Goal: Transaction & Acquisition: Purchase product/service

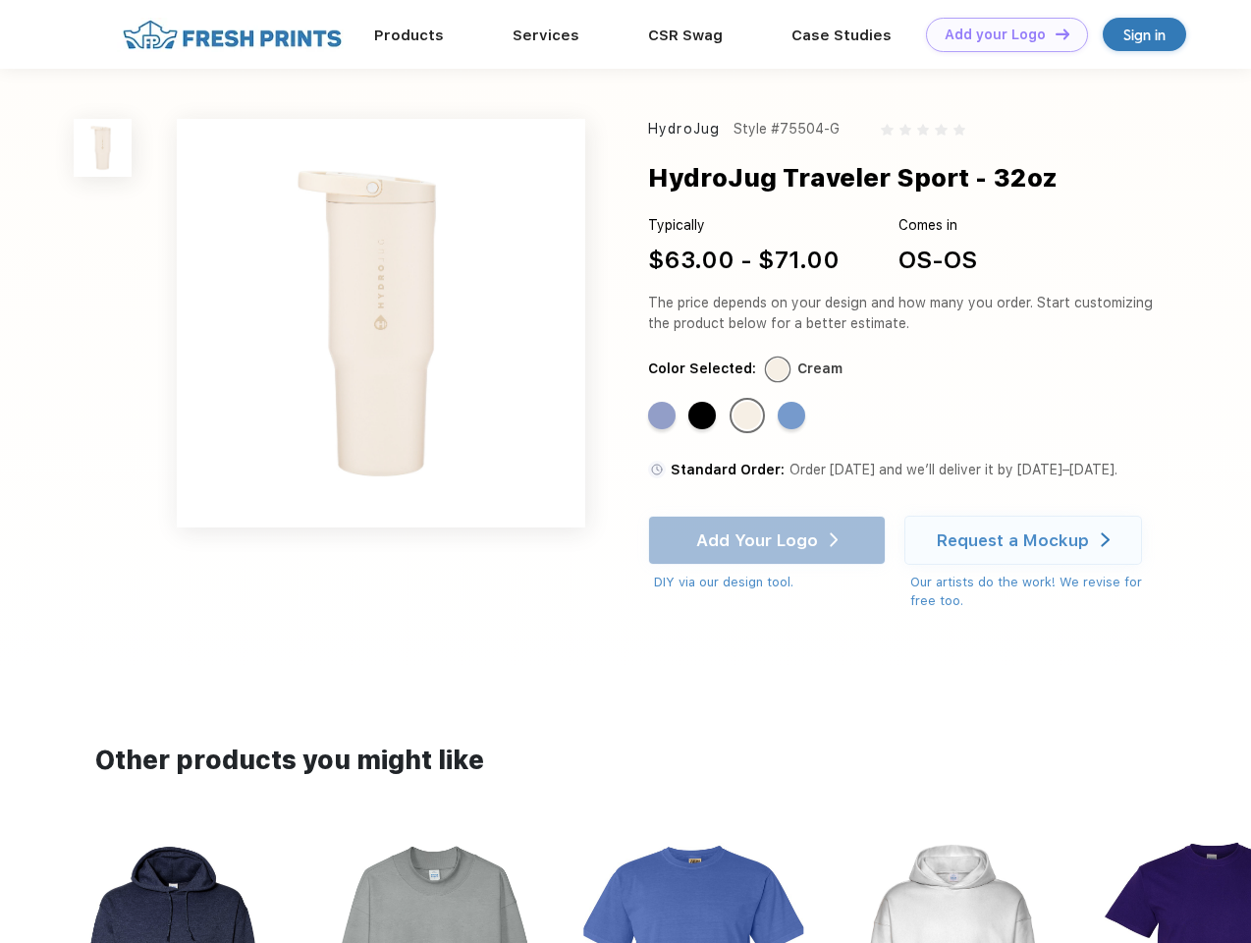
click at [1000, 34] on link "Add your Logo Design Tool" at bounding box center [1007, 35] width 162 height 34
click at [0, 0] on div "Design Tool" at bounding box center [0, 0] width 0 height 0
click at [1054, 33] on link "Add your Logo Design Tool" at bounding box center [1007, 35] width 162 height 34
click at [103, 147] on img at bounding box center [103, 148] width 58 height 58
click at [664, 416] on div "Standard Color" at bounding box center [661, 415] width 27 height 27
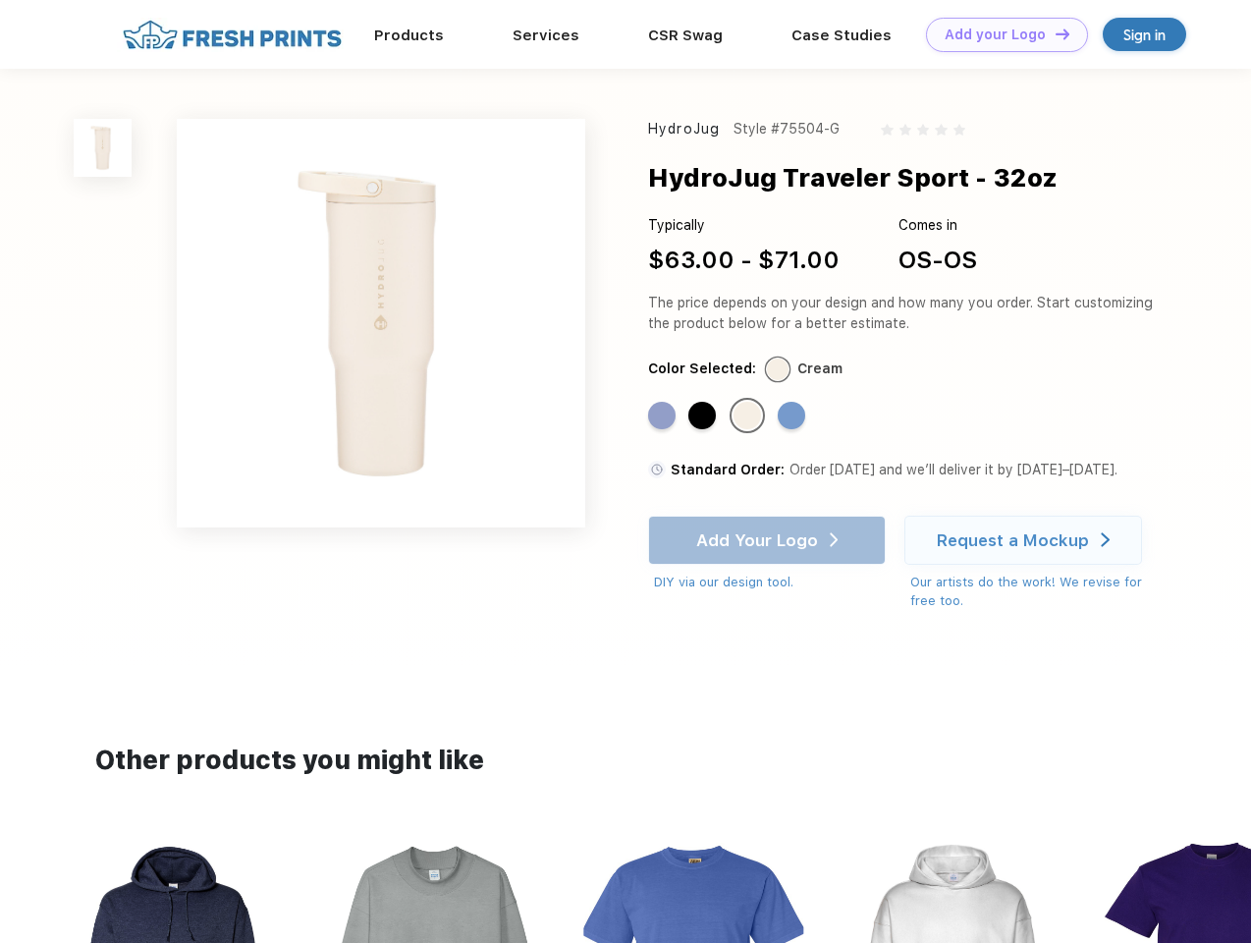
click at [704, 416] on div "Standard Color" at bounding box center [701, 415] width 27 height 27
click at [749, 416] on div "Standard Color" at bounding box center [746, 415] width 27 height 27
click at [793, 416] on div "Standard Color" at bounding box center [791, 415] width 27 height 27
click at [769, 540] on div "Add Your Logo DIY via our design tool. Ah shoot! This product isn't up in our d…" at bounding box center [767, 554] width 238 height 77
click at [1026, 540] on div "Request a Mockup" at bounding box center [1013, 540] width 152 height 20
